Goal: Task Accomplishment & Management: Use online tool/utility

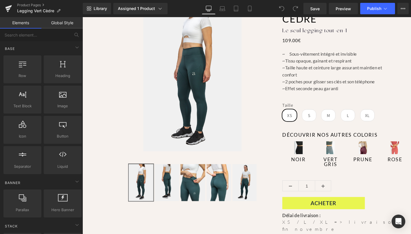
scroll to position [63, 0]
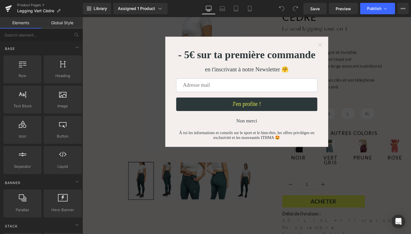
click at [330, 44] on icon "Close widget" at bounding box center [333, 46] width 6 height 6
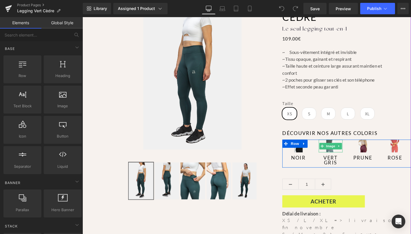
scroll to position [104, 0]
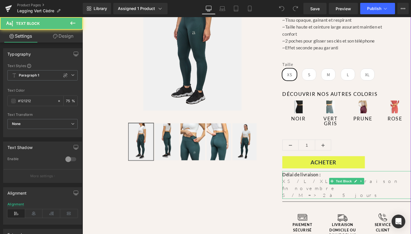
click at [301, 189] on p "XS / L / XL => livraison fin novembre" at bounding box center [360, 193] width 135 height 15
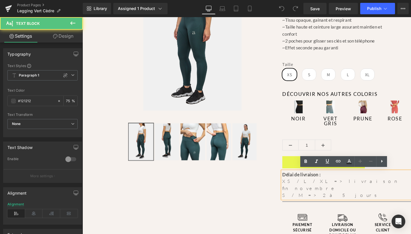
click at [301, 189] on p "XS / L / XL => livraison fin novembre" at bounding box center [360, 193] width 135 height 15
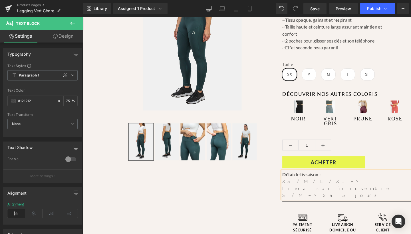
click at [302, 201] on p "S / M => 2 à 5 jours" at bounding box center [360, 204] width 135 height 7
click at [313, 7] on span "Save" at bounding box center [314, 9] width 9 height 6
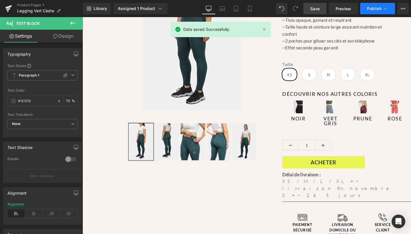
click at [375, 8] on span "Publish" at bounding box center [374, 8] width 14 height 5
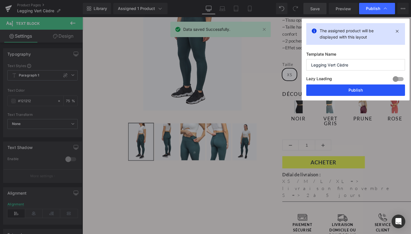
click at [360, 89] on button "Publish" at bounding box center [355, 90] width 99 height 11
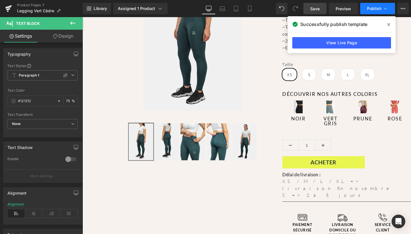
click at [369, 9] on span "Publish" at bounding box center [374, 8] width 14 height 5
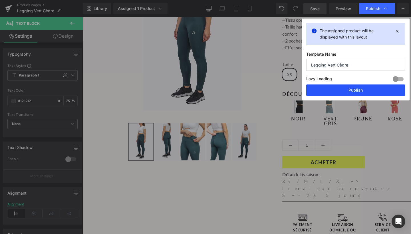
click at [327, 89] on button "Publish" at bounding box center [355, 90] width 99 height 11
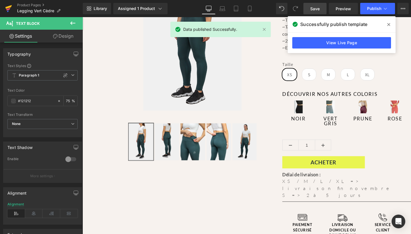
click at [8, 9] on icon at bounding box center [8, 9] width 4 height 3
